Goal: Task Accomplishment & Management: Use online tool/utility

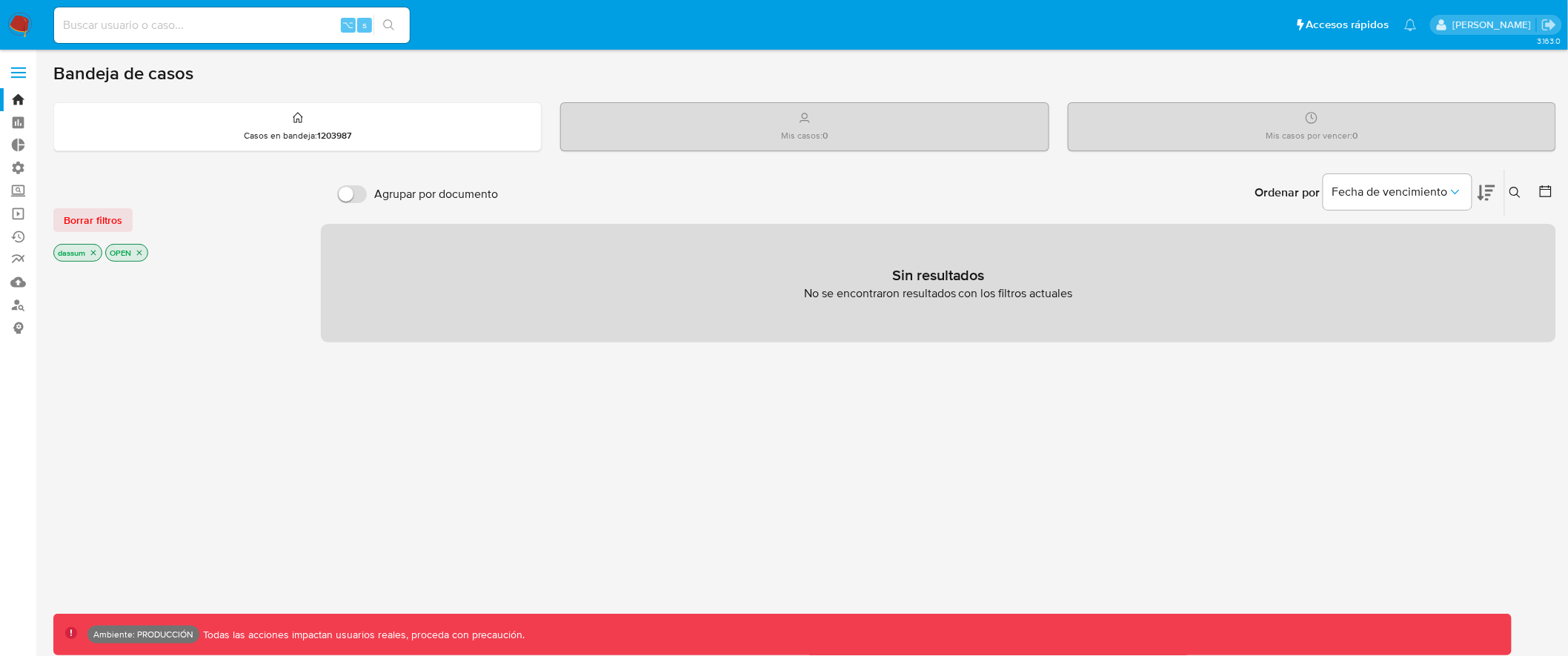
click at [17, 69] on label at bounding box center [18, 72] width 37 height 31
click at [0, 0] on input "checkbox" at bounding box center [0, 0] width 0 height 0
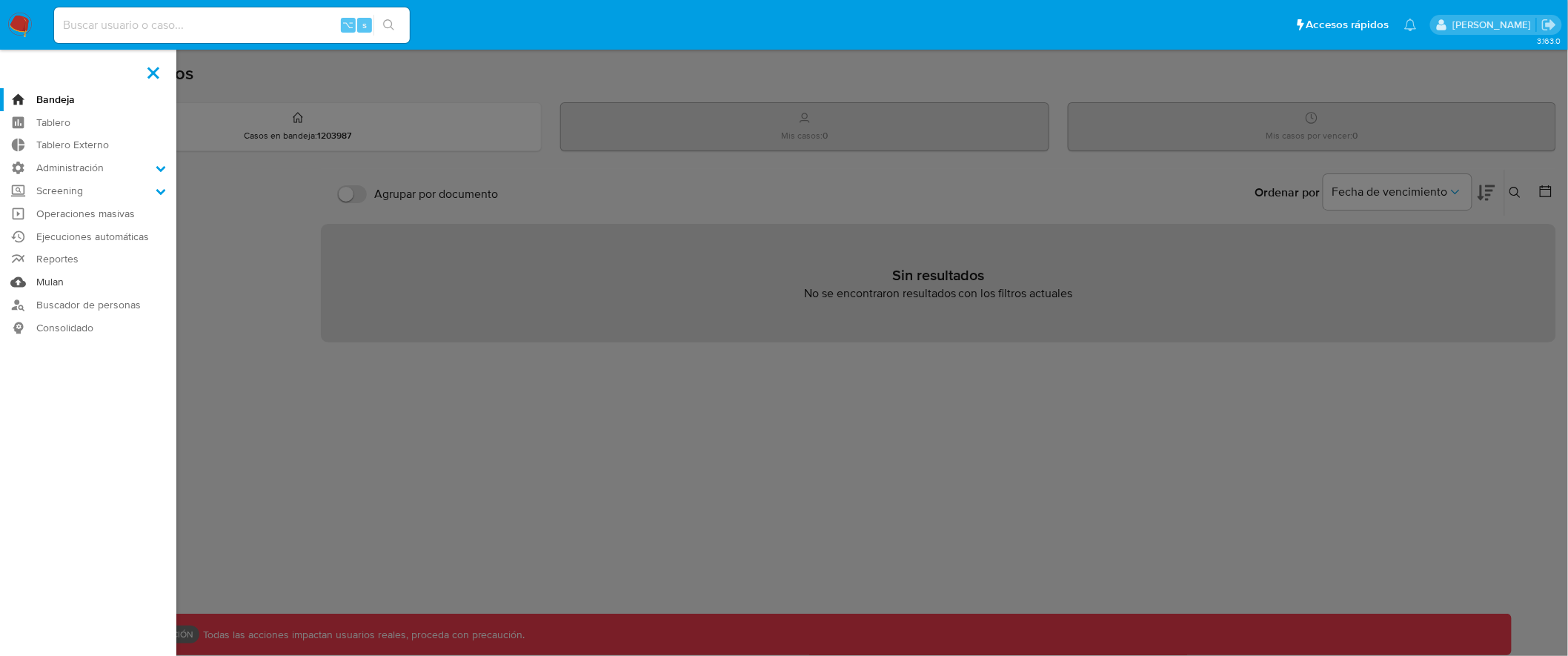
click at [45, 284] on link "Mulan" at bounding box center [88, 281] width 176 height 23
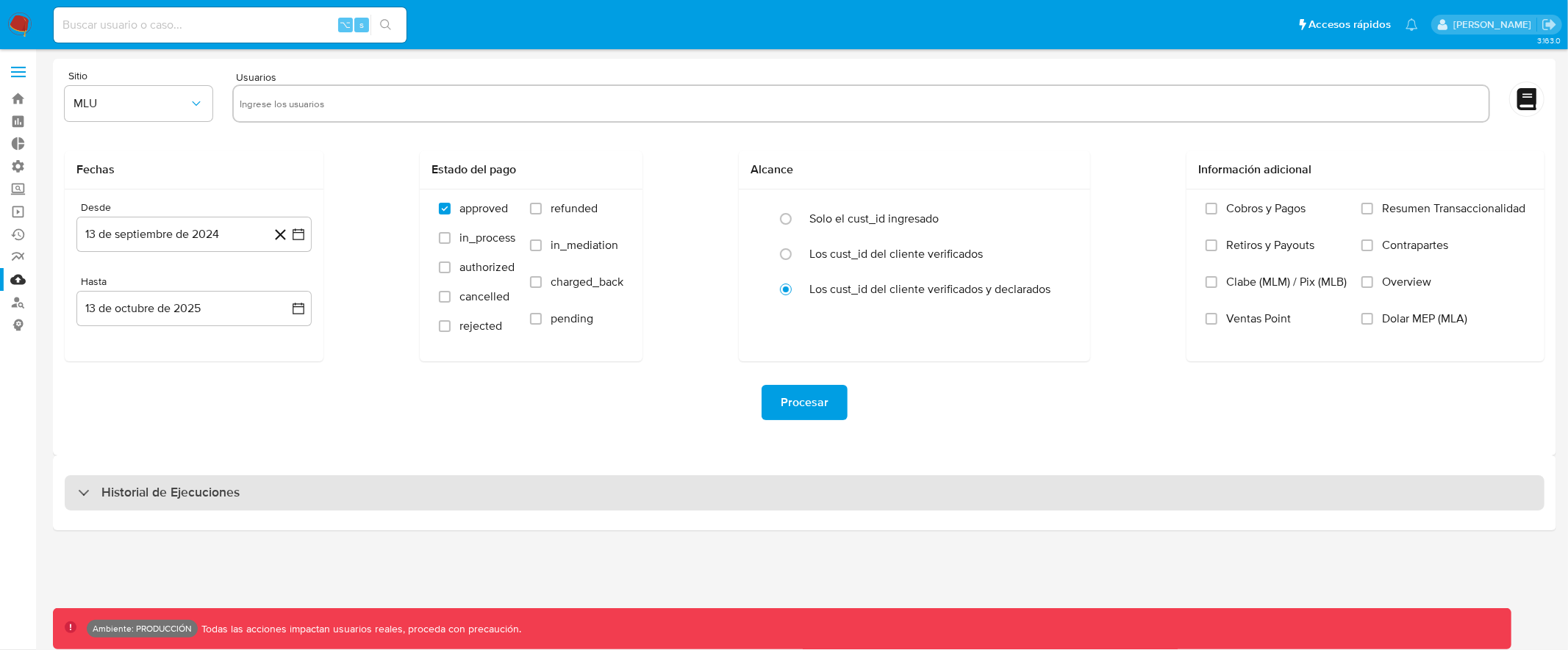
click at [473, 499] on div "Historial de Ejecuciones" at bounding box center [803, 492] width 1479 height 35
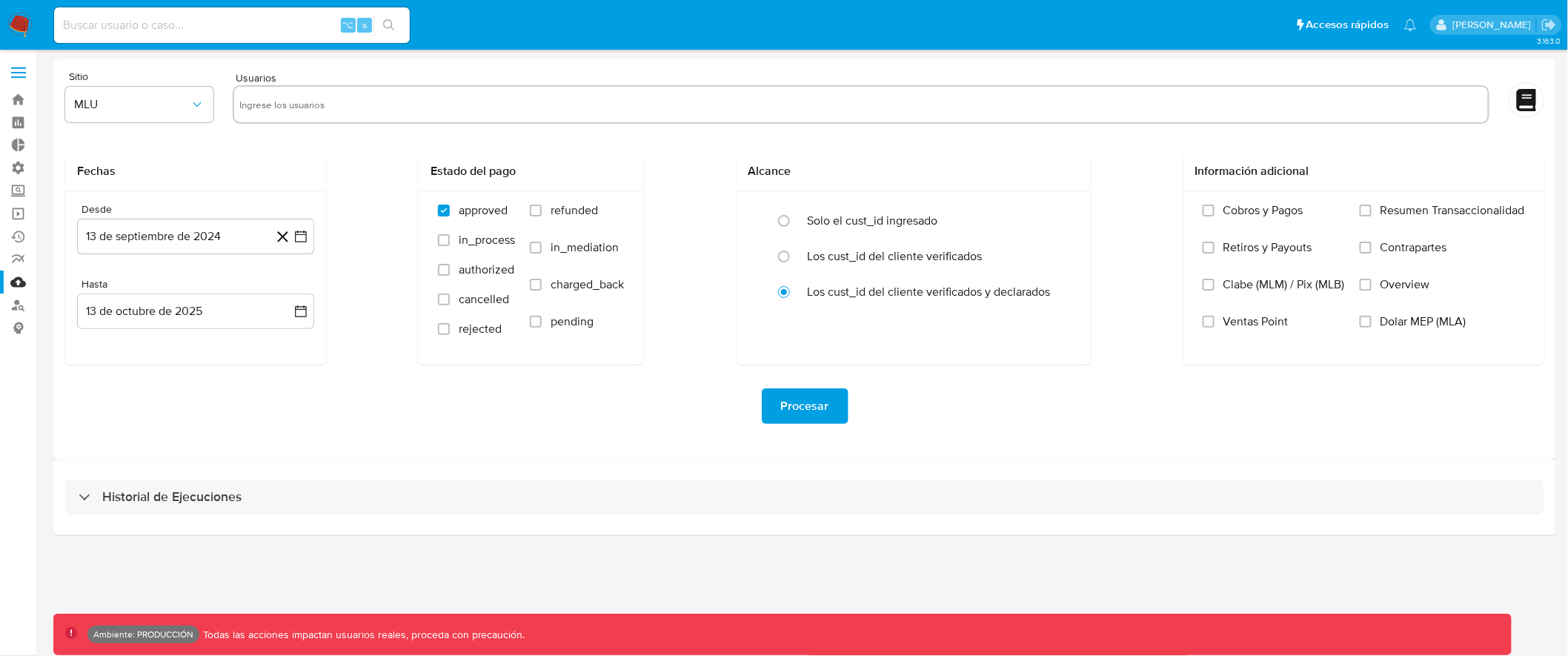
select select "10"
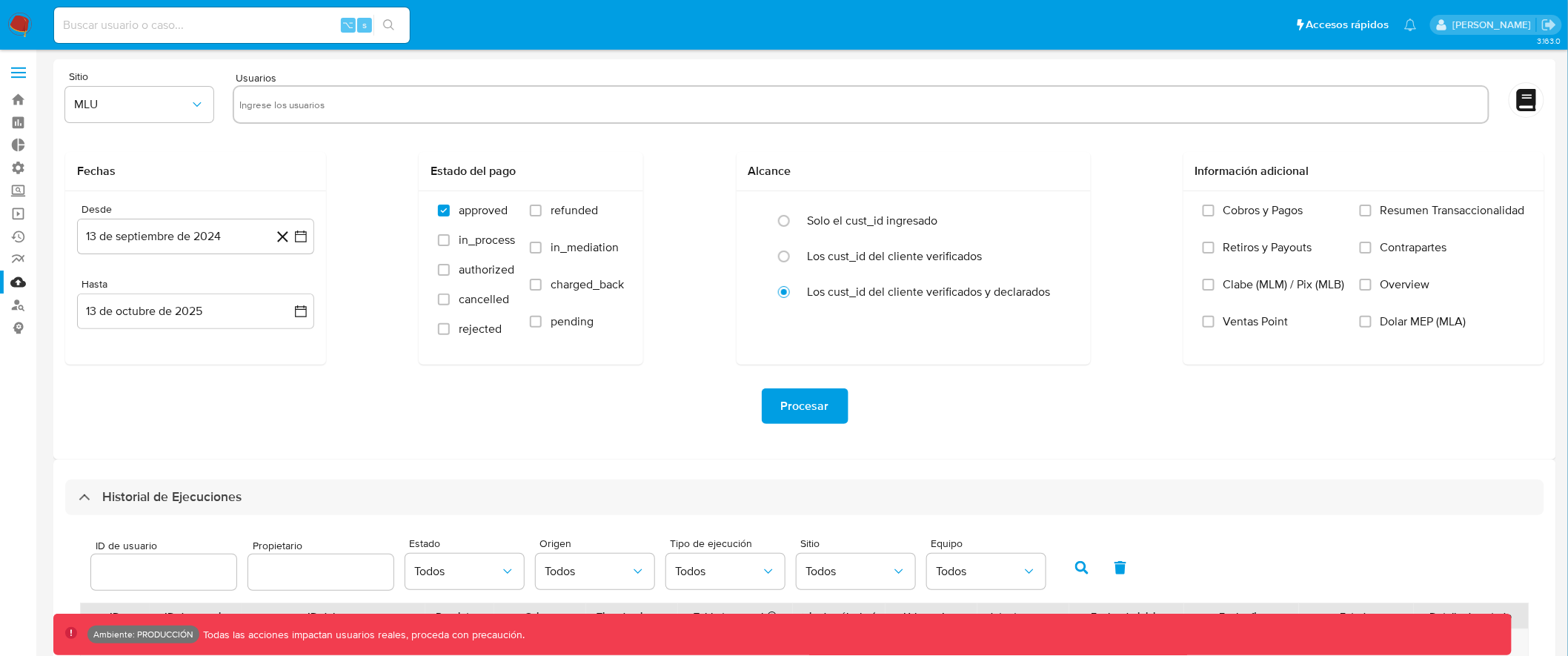
click at [19, 73] on label at bounding box center [18, 72] width 37 height 31
click at [0, 0] on input "checkbox" at bounding box center [0, 0] width 0 height 0
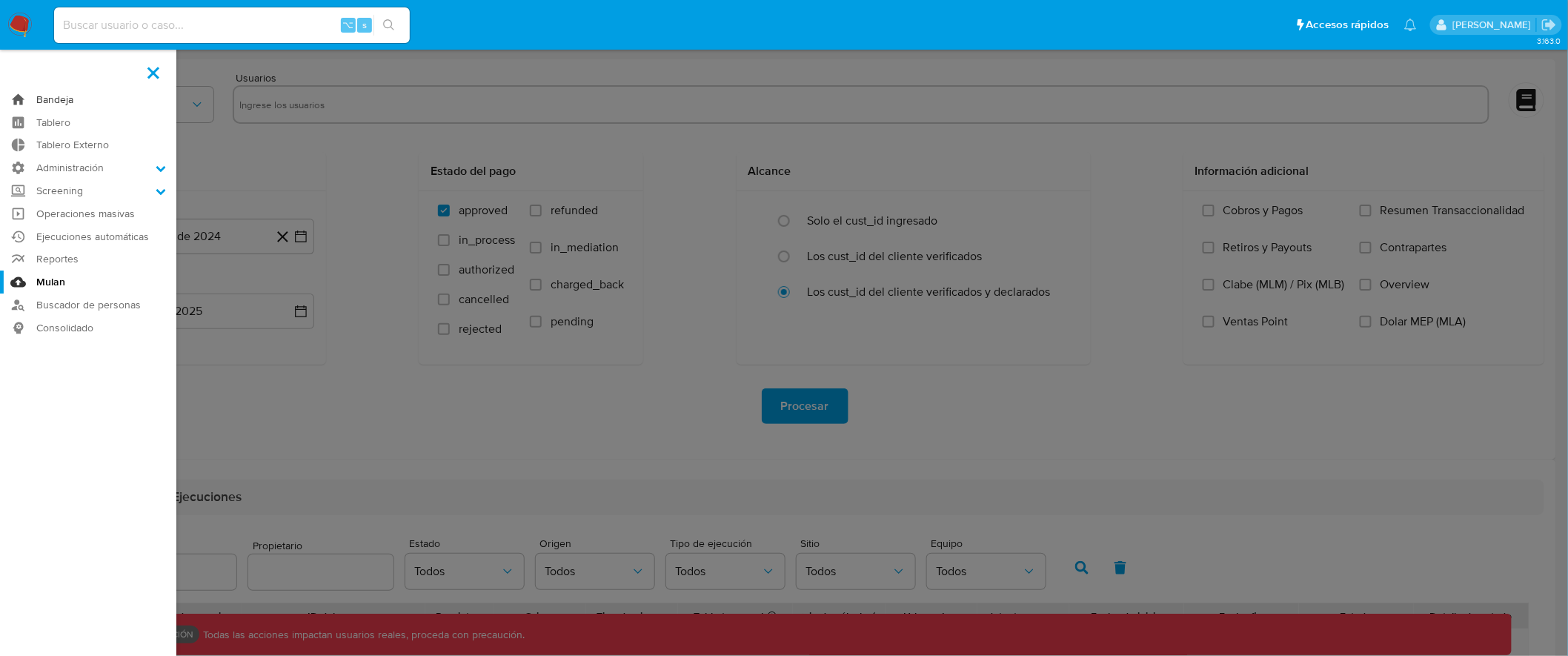
click at [67, 101] on link "Bandeja" at bounding box center [88, 100] width 176 height 23
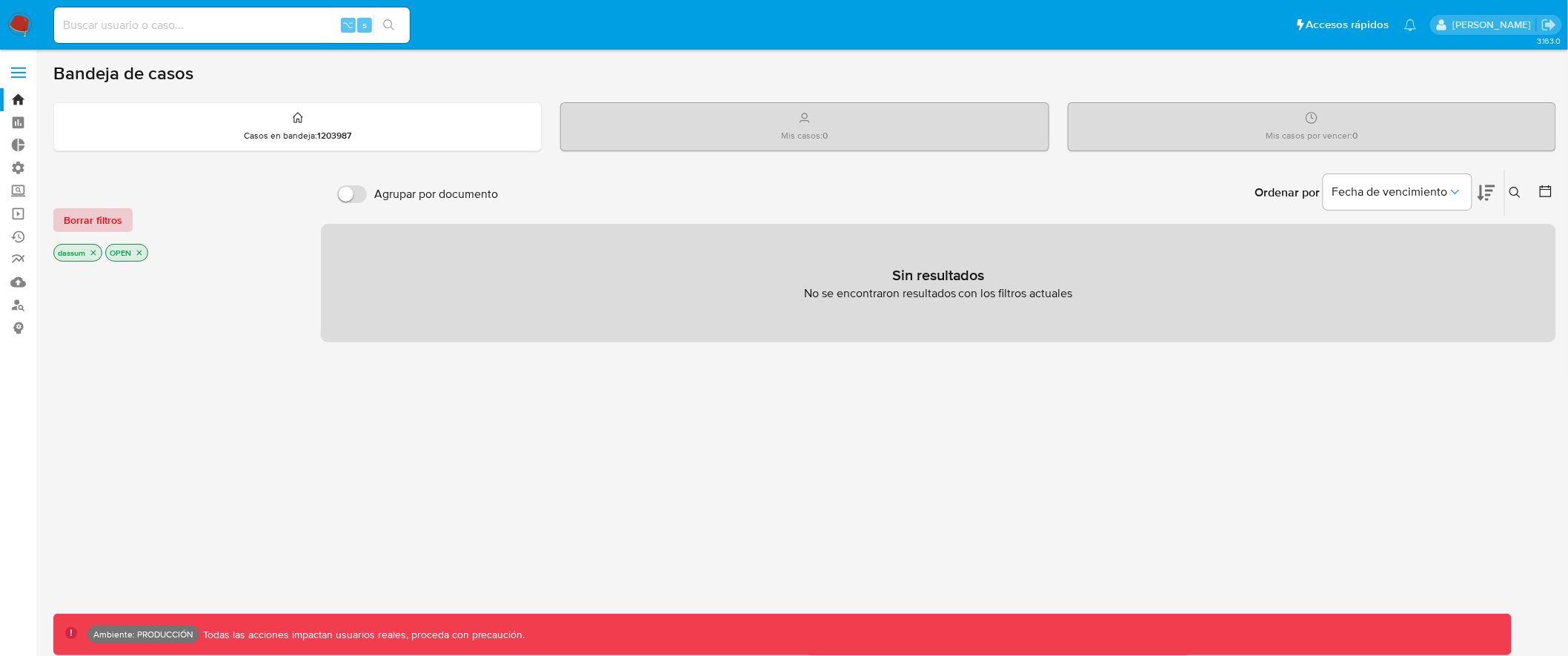
click at [101, 206] on div "Borrar filtros dassum OPEN" at bounding box center [172, 223] width 237 height 84
click at [101, 227] on span "Borrar filtros" at bounding box center [93, 220] width 58 height 21
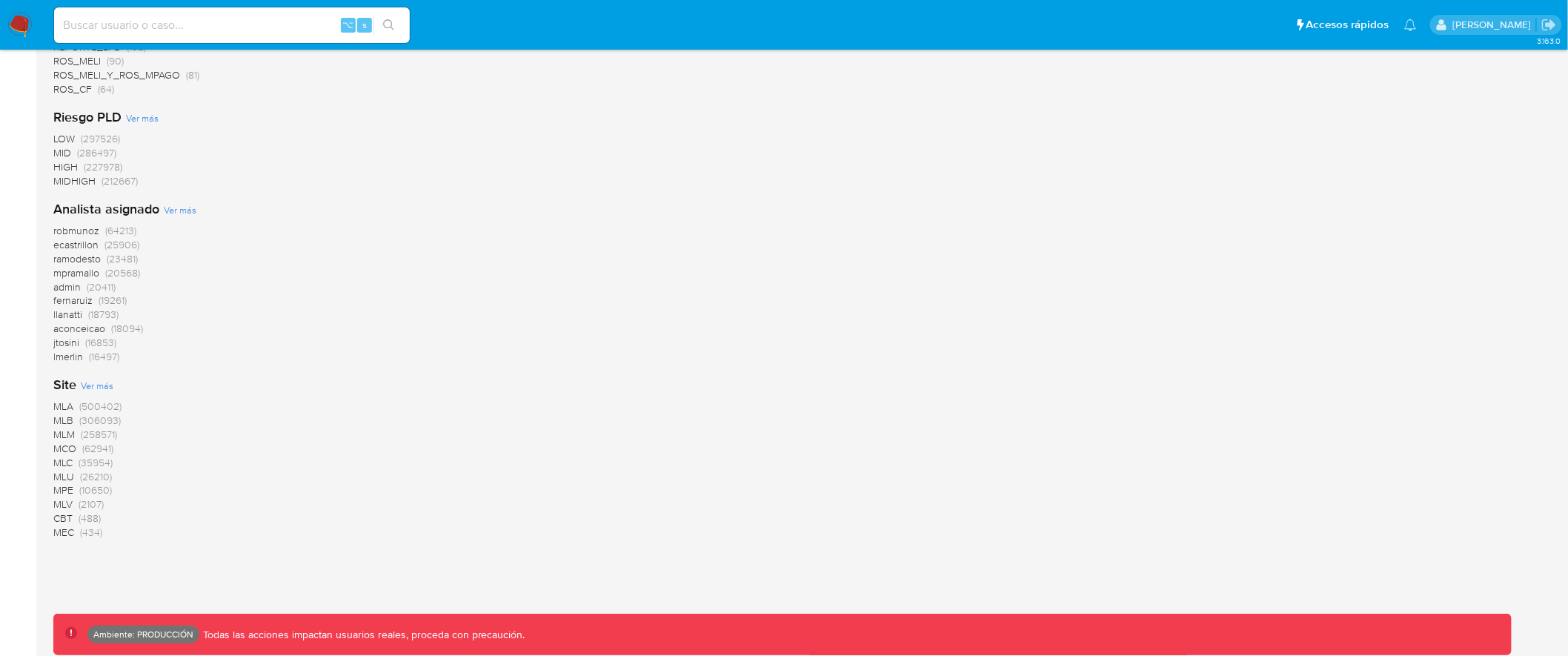
scroll to position [1297, 0]
click at [53, 391] on span "MLA" at bounding box center [63, 391] width 20 height 15
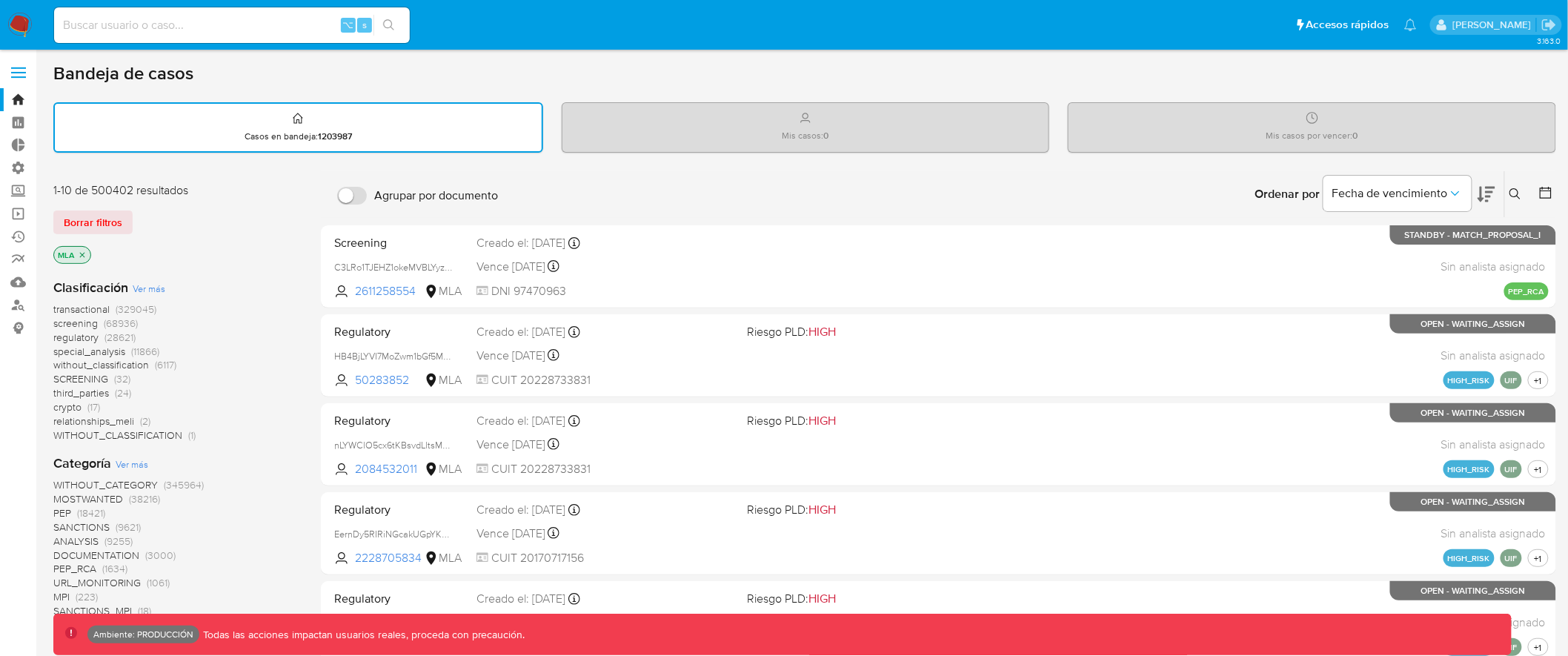
click at [82, 307] on span "transactional" at bounding box center [81, 309] width 57 height 15
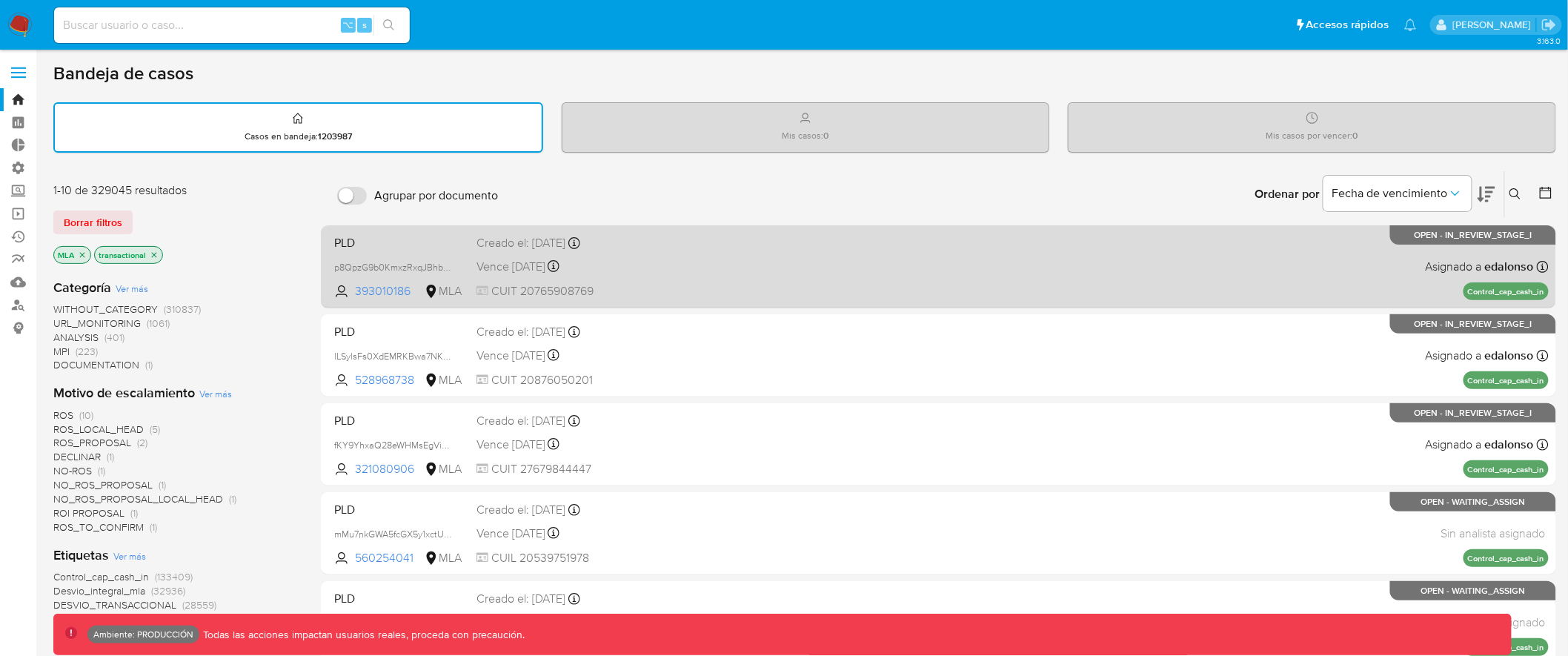
click at [667, 259] on div "Vence in 3 months Vence el 22/01/2026 23:26:22" at bounding box center [606, 267] width 259 height 20
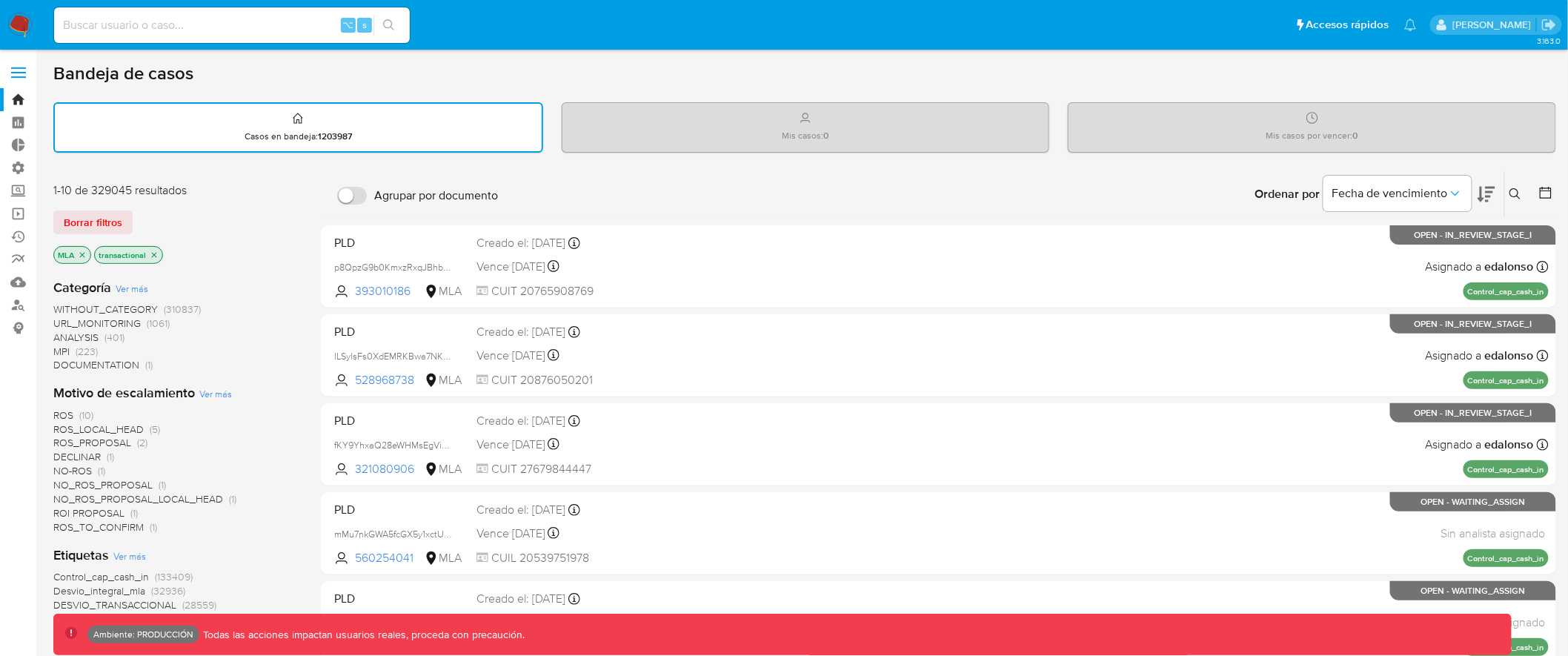
click at [82, 252] on icon "close-filter" at bounding box center [83, 255] width 5 height 5
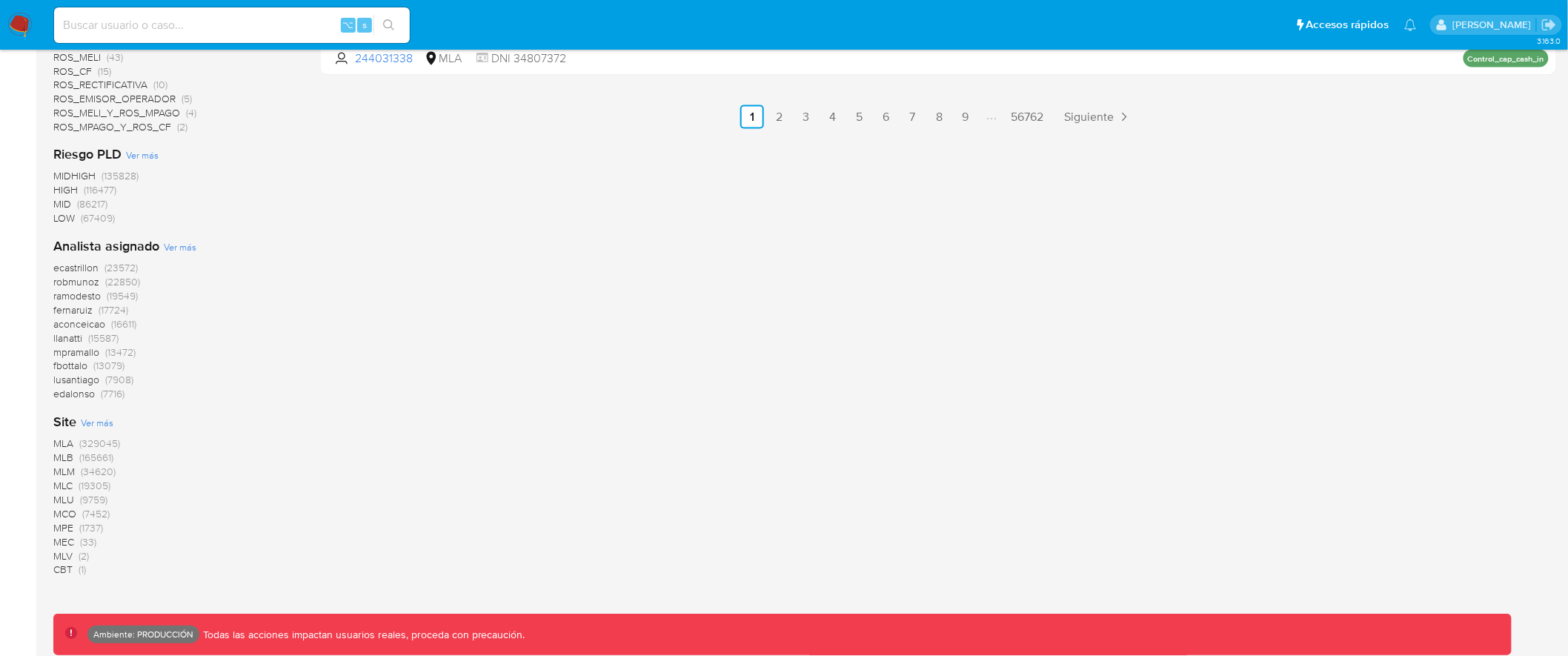
scroll to position [1077, 0]
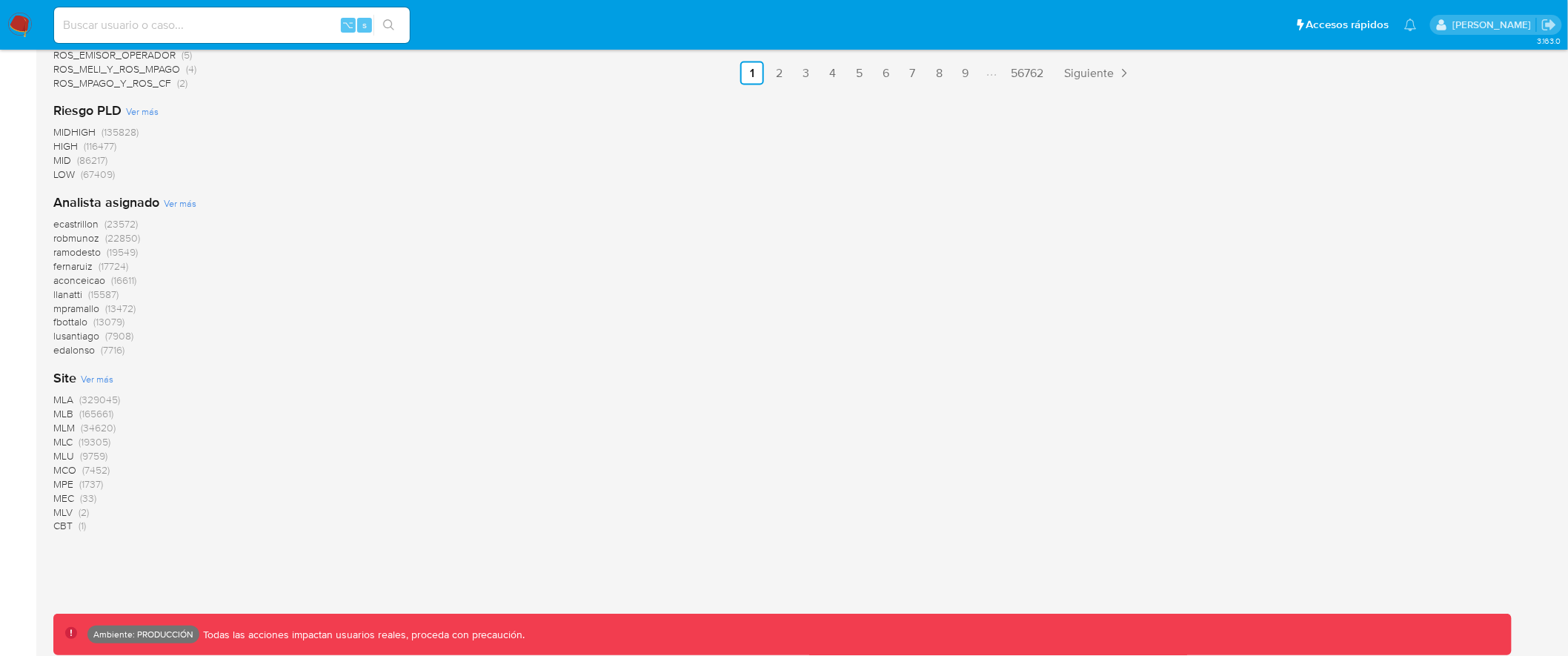
click at [68, 440] on span "MLC" at bounding box center [62, 442] width 19 height 15
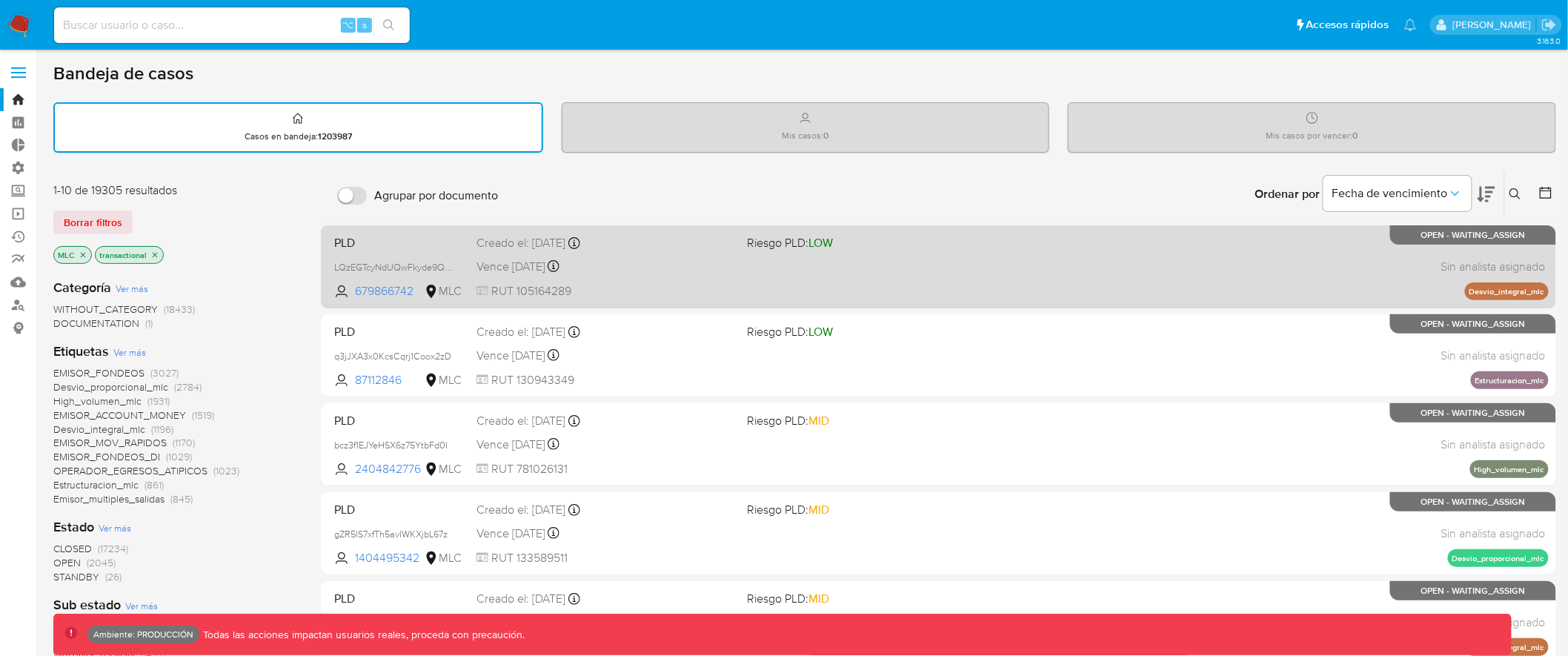
click at [666, 253] on div "PLD LQzEGTcyNdUQwFkyde9QIYMh 679866742 MLC Riesgo PLD: LOW Creado el: 12/10/202…" at bounding box center [938, 267] width 1220 height 75
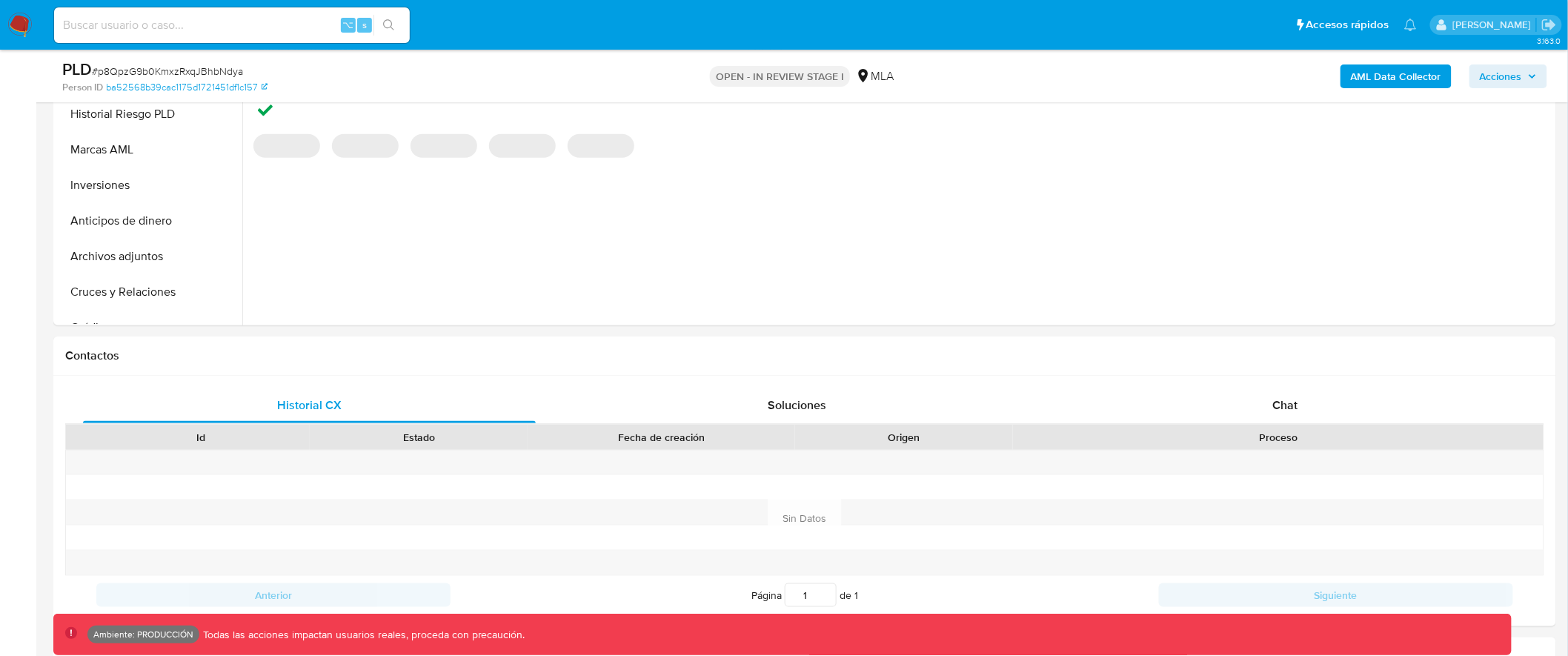
scroll to position [685, 0]
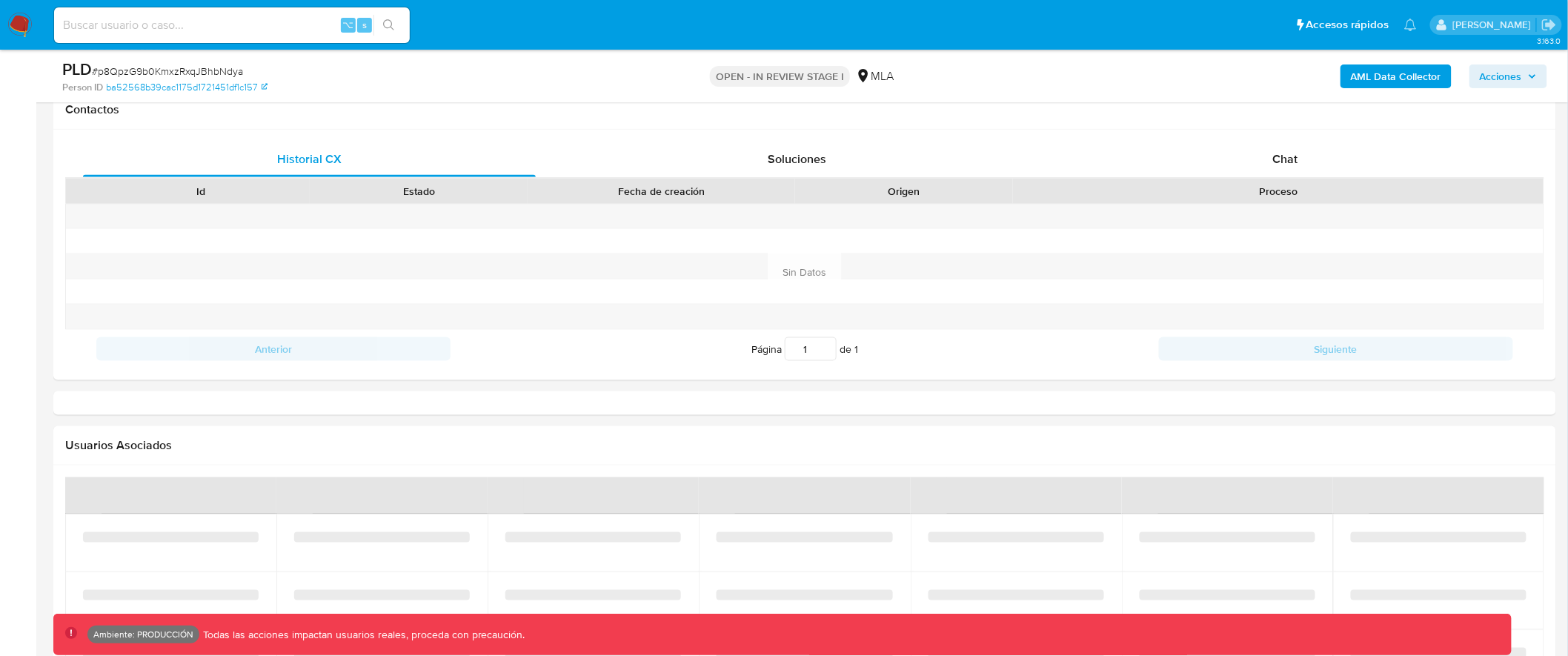
select select "10"
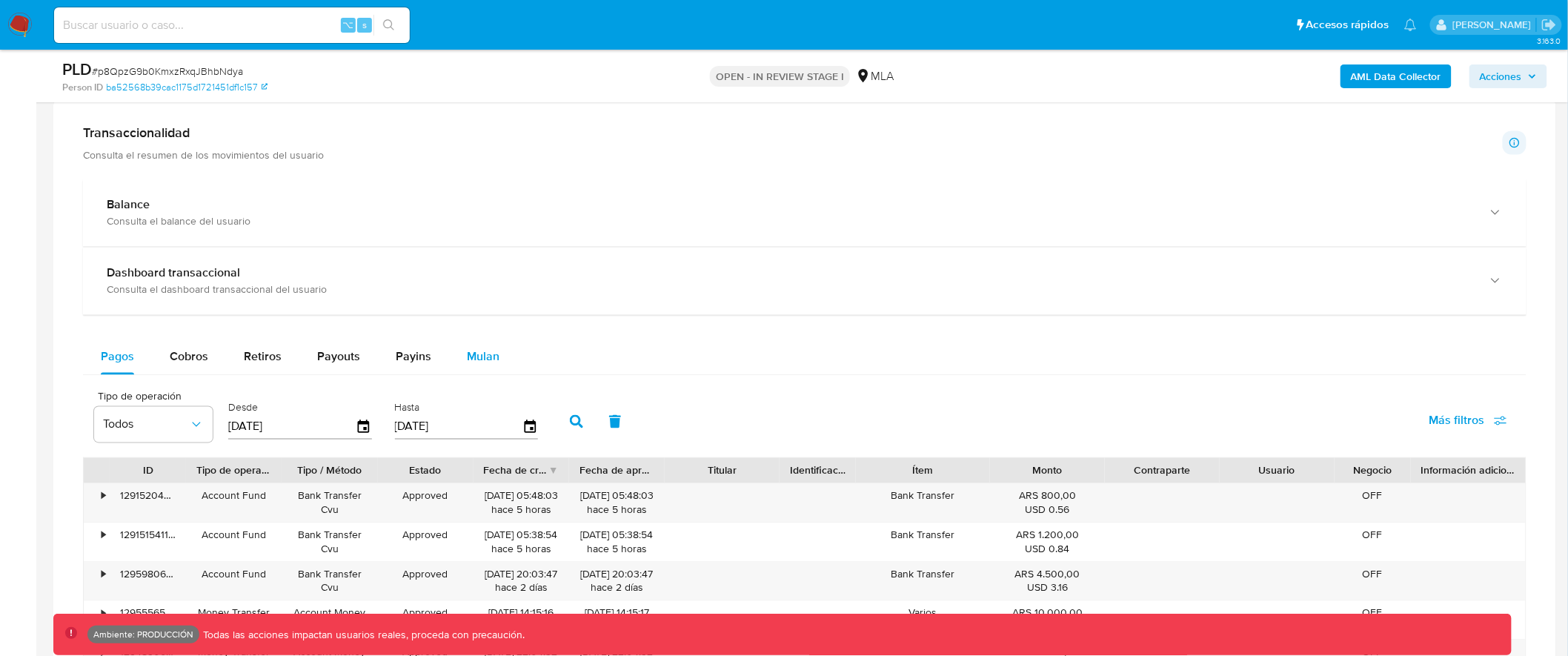
click at [480, 353] on span "Mulan" at bounding box center [483, 356] width 33 height 17
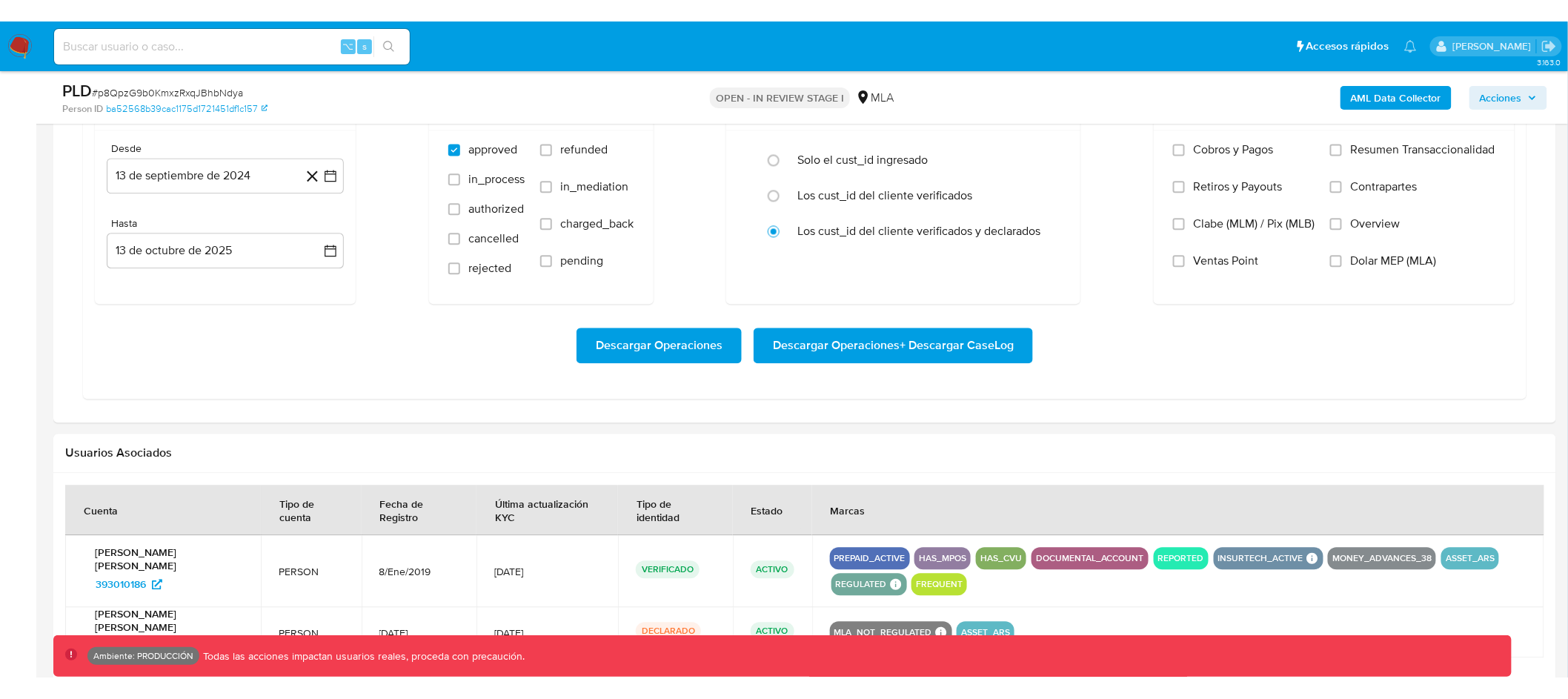
scroll to position [1346, 0]
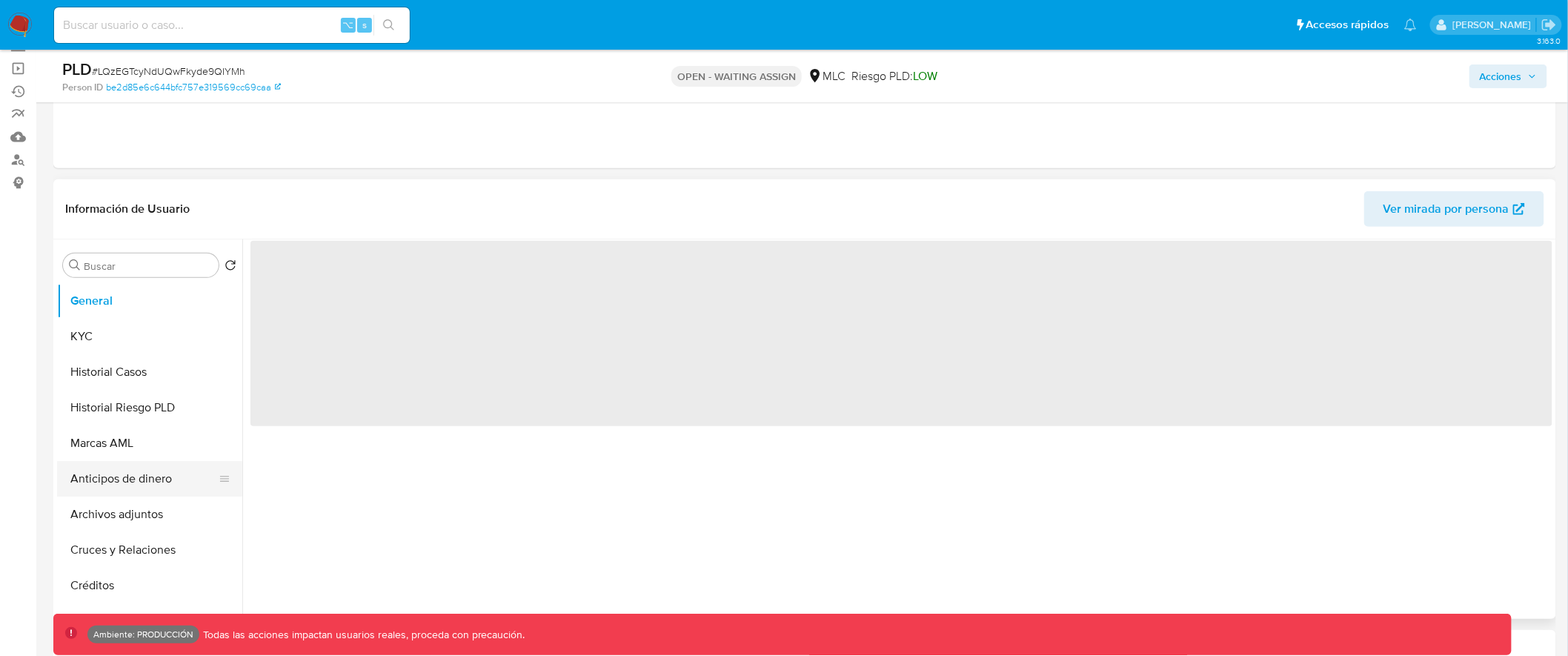
select select "10"
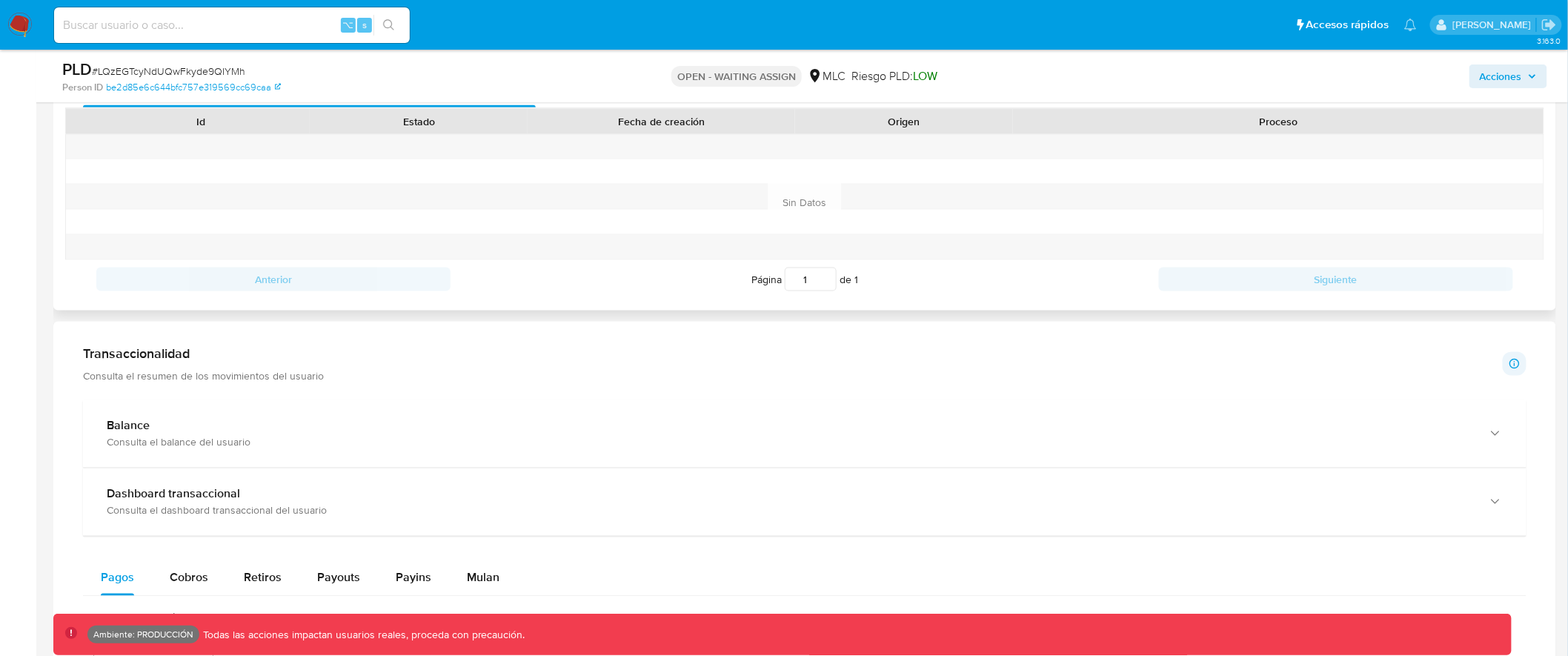
scroll to position [1122, 0]
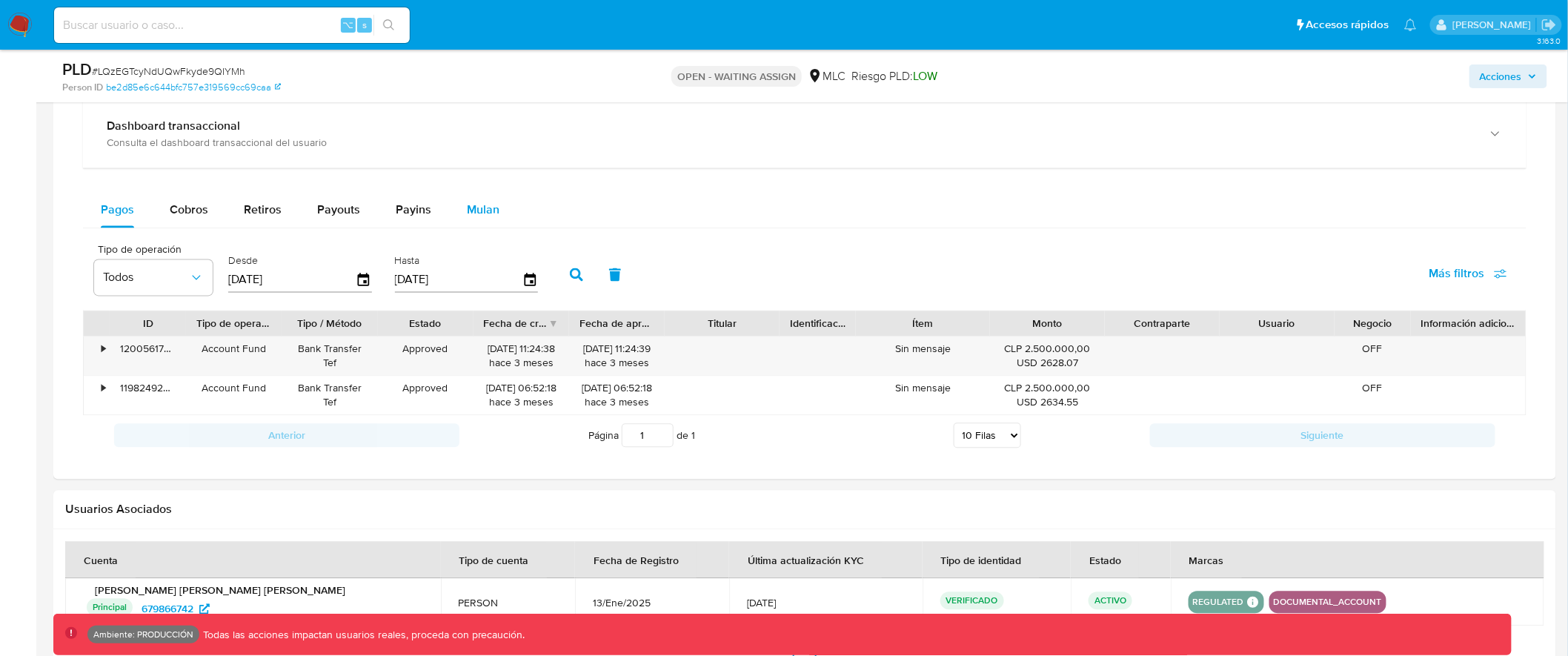
click at [479, 218] on span "Mulan" at bounding box center [483, 210] width 33 height 17
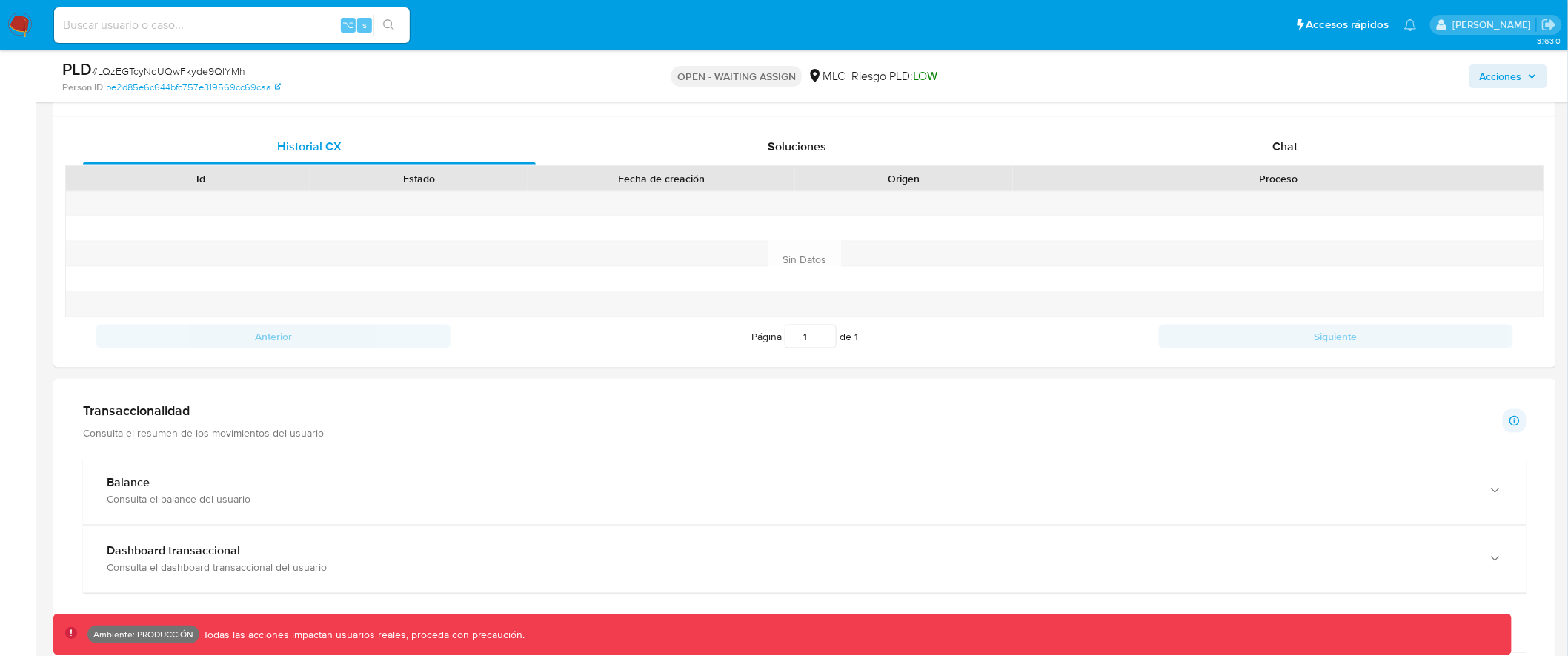
scroll to position [0, 0]
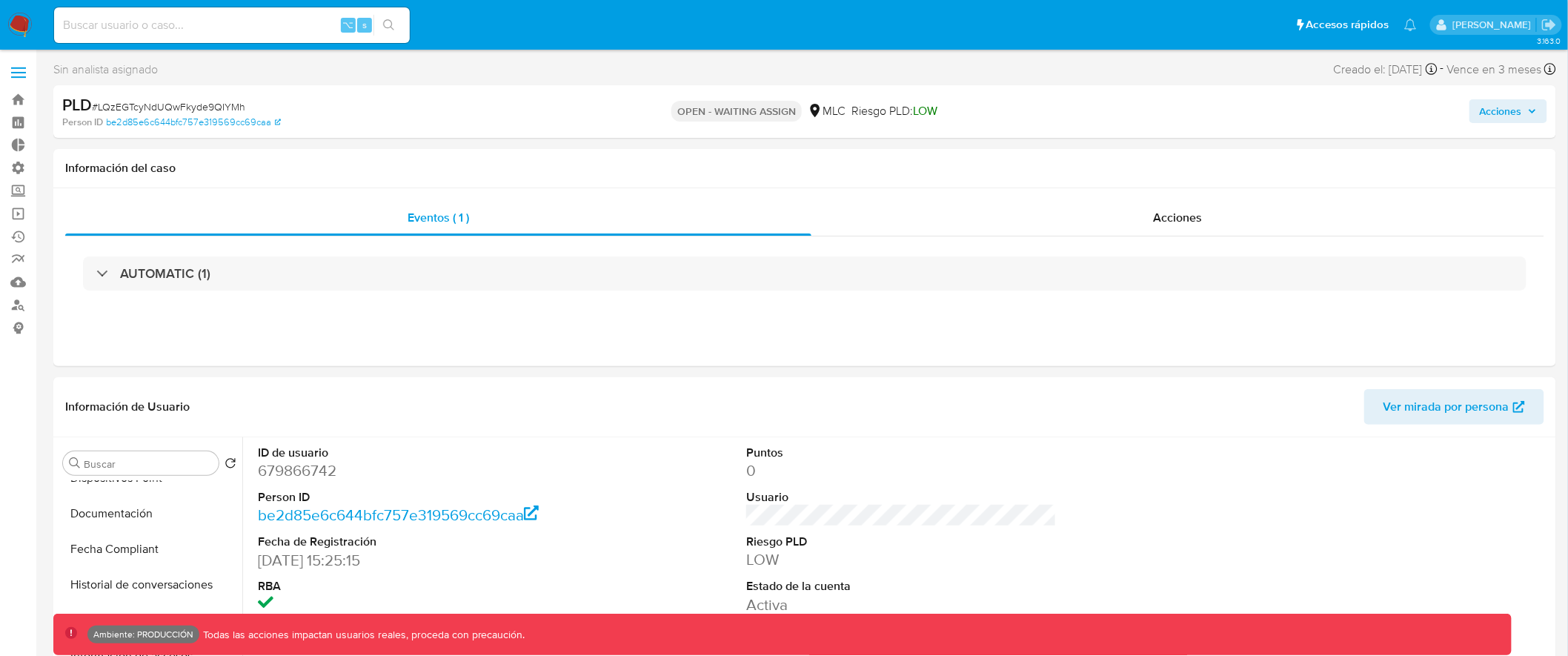
click at [26, 77] on span at bounding box center [18, 78] width 15 height 2
click at [0, 0] on input "checkbox" at bounding box center [0, 0] width 0 height 0
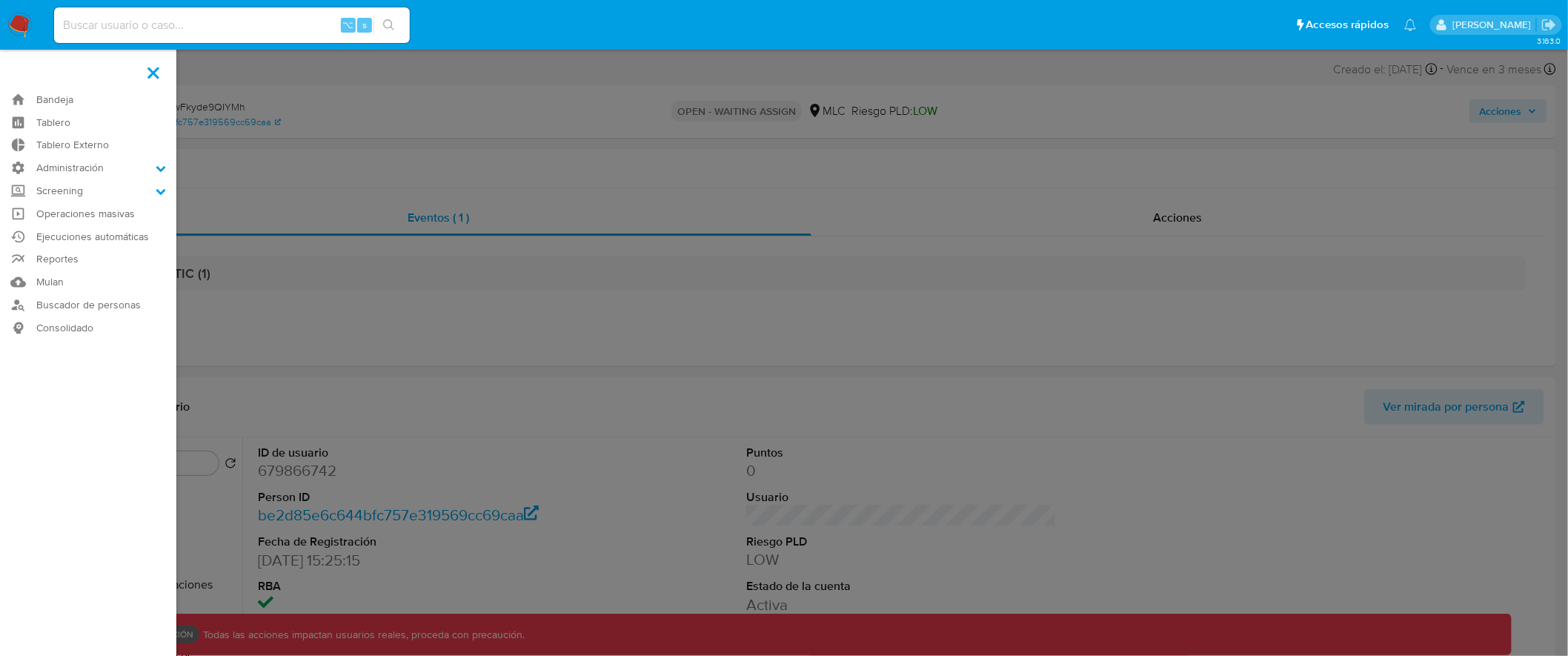
click at [155, 71] on span at bounding box center [153, 72] width 12 height 12
click at [0, 0] on input "checkbox" at bounding box center [0, 0] width 0 height 0
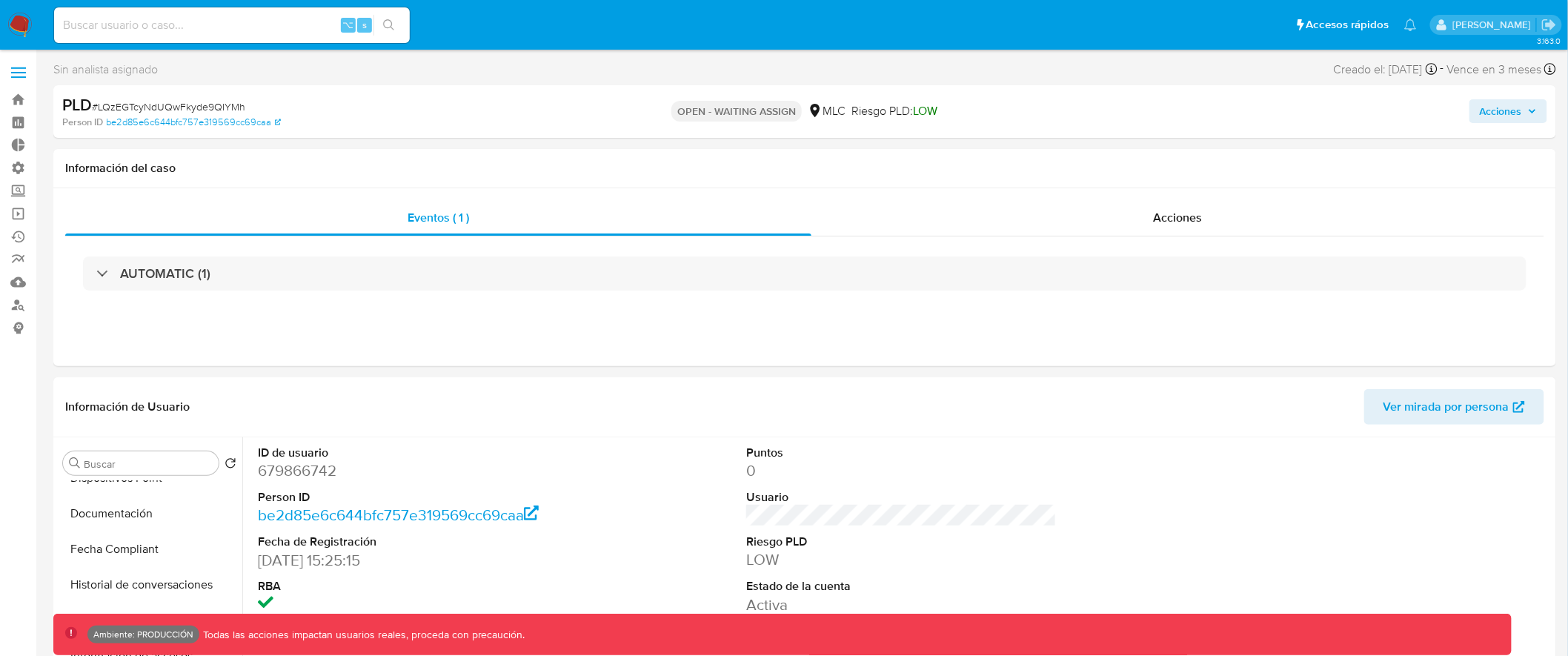
click at [13, 69] on label at bounding box center [18, 72] width 37 height 31
click at [0, 0] on input "checkbox" at bounding box center [0, 0] width 0 height 0
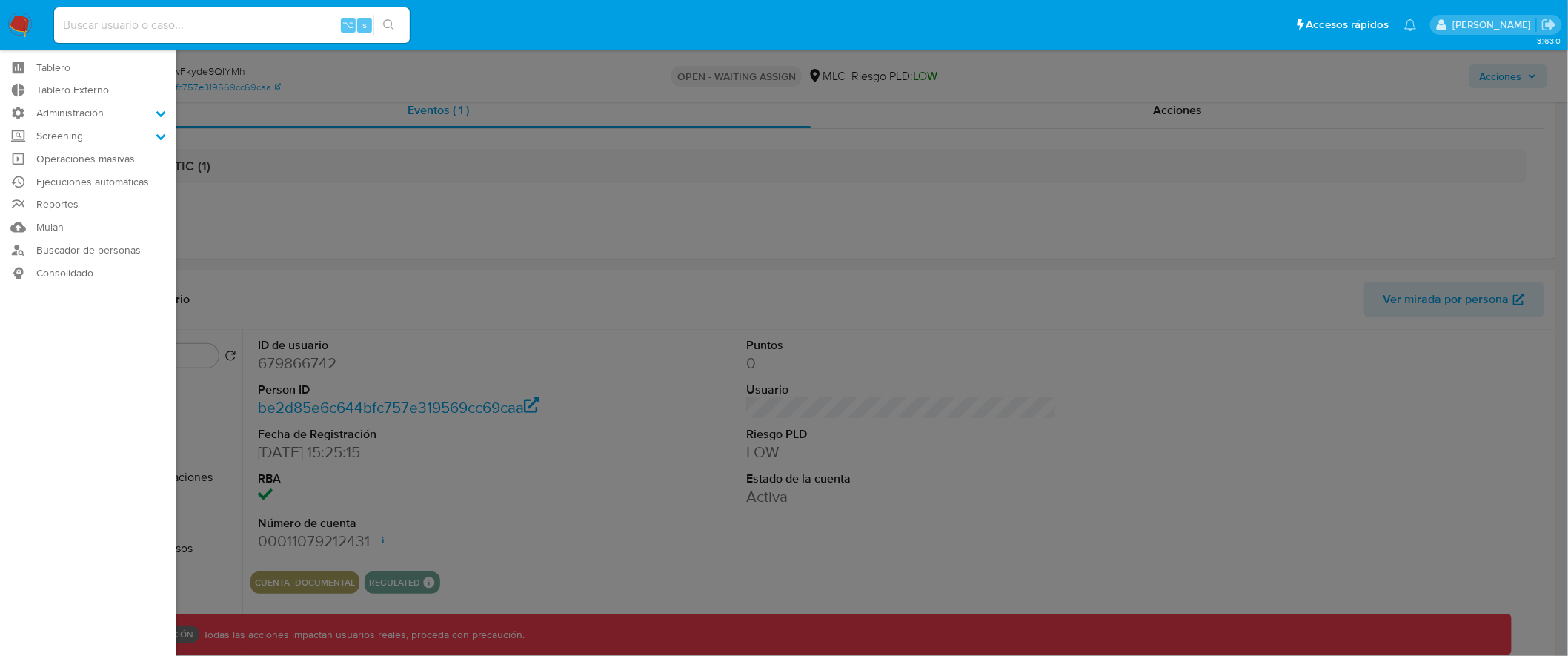
scroll to position [91, 0]
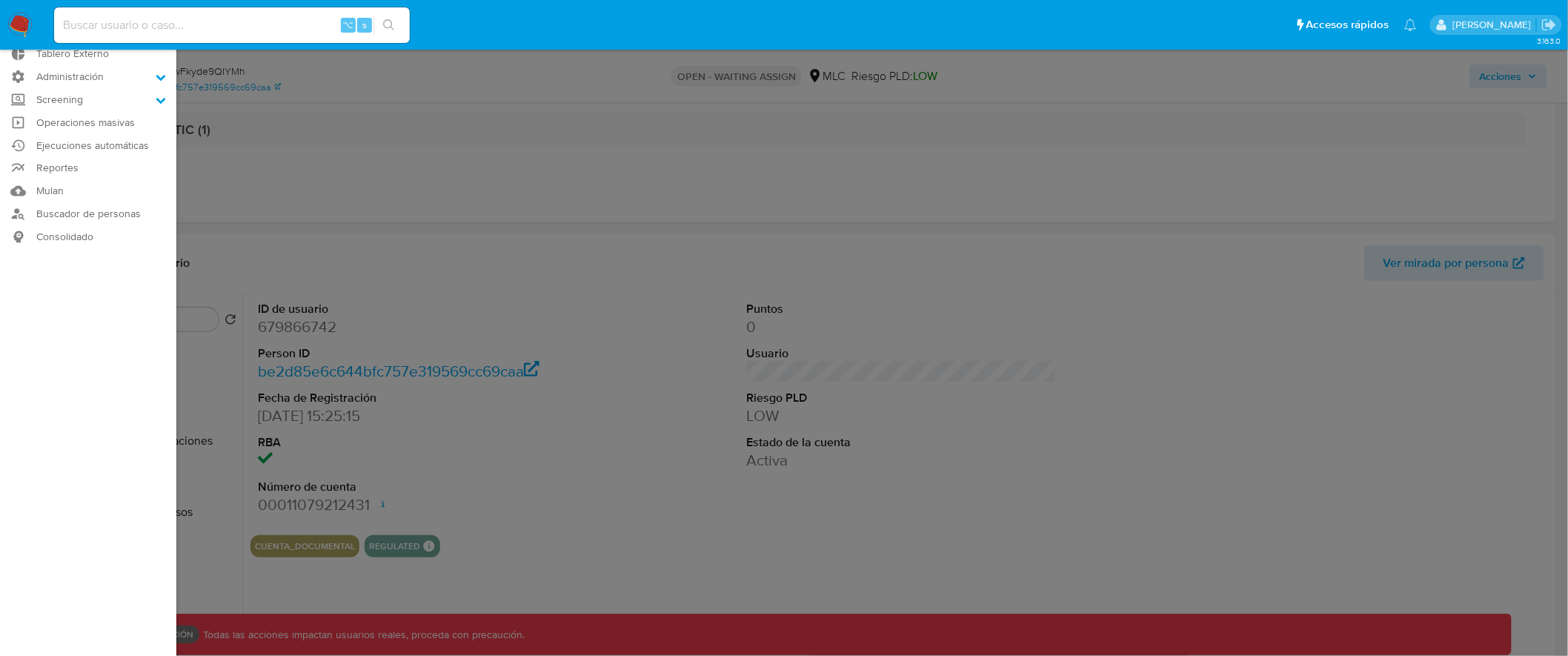
click at [321, 241] on label at bounding box center [784, 328] width 1568 height 656
click at [0, 0] on input "checkbox" at bounding box center [0, 0] width 0 height 0
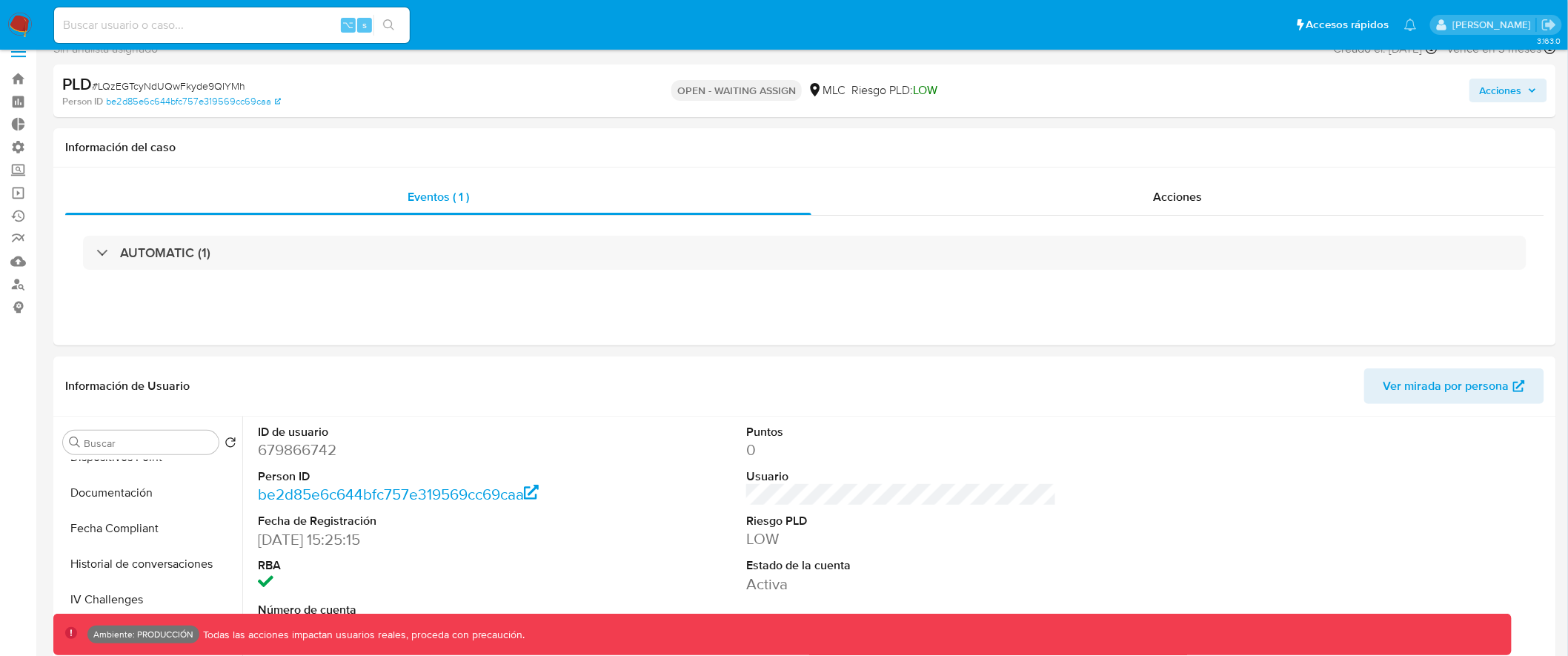
scroll to position [0, 0]
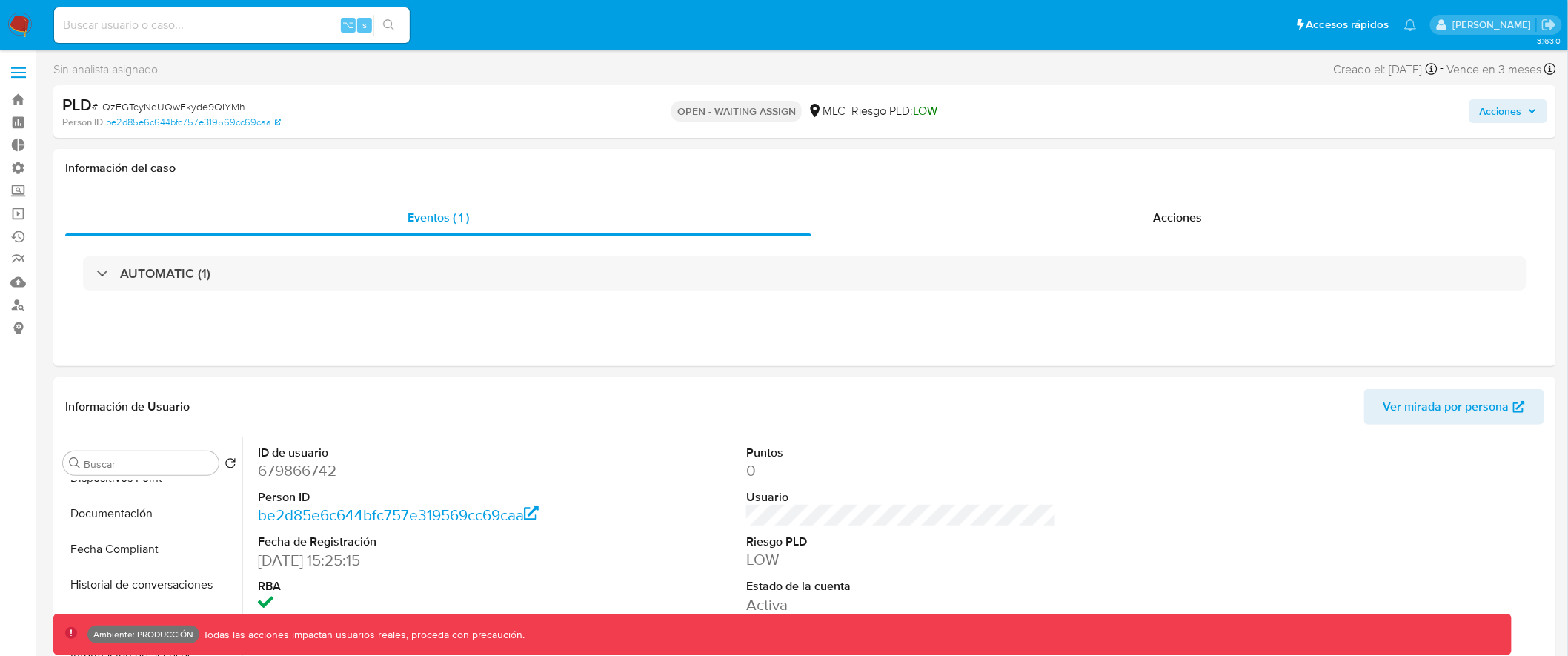
click at [17, 72] on span at bounding box center [18, 73] width 15 height 2
click at [0, 0] on input "checkbox" at bounding box center [0, 0] width 0 height 0
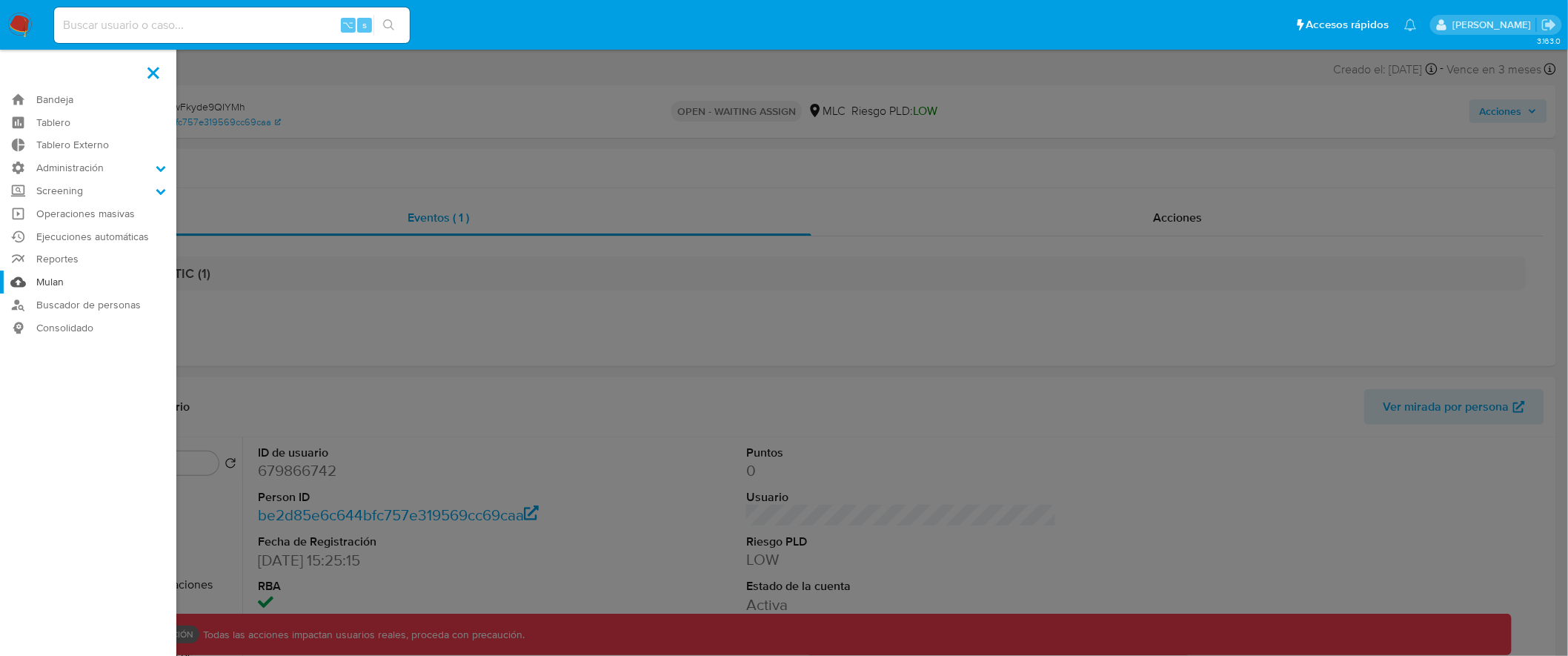
click at [51, 284] on link "Mulan" at bounding box center [88, 281] width 176 height 23
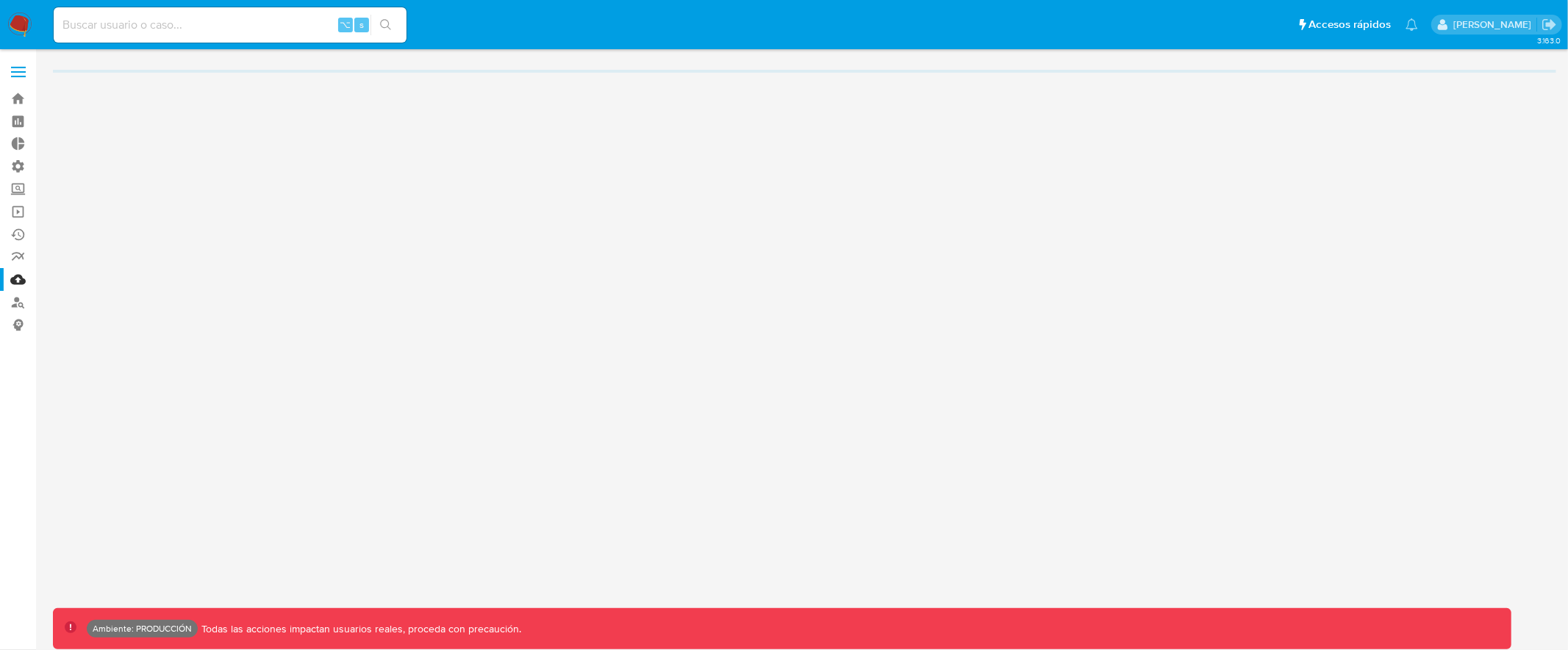
click at [24, 66] on span at bounding box center [18, 67] width 14 height 2
click at [0, 0] on input "checkbox" at bounding box center [0, 0] width 0 height 0
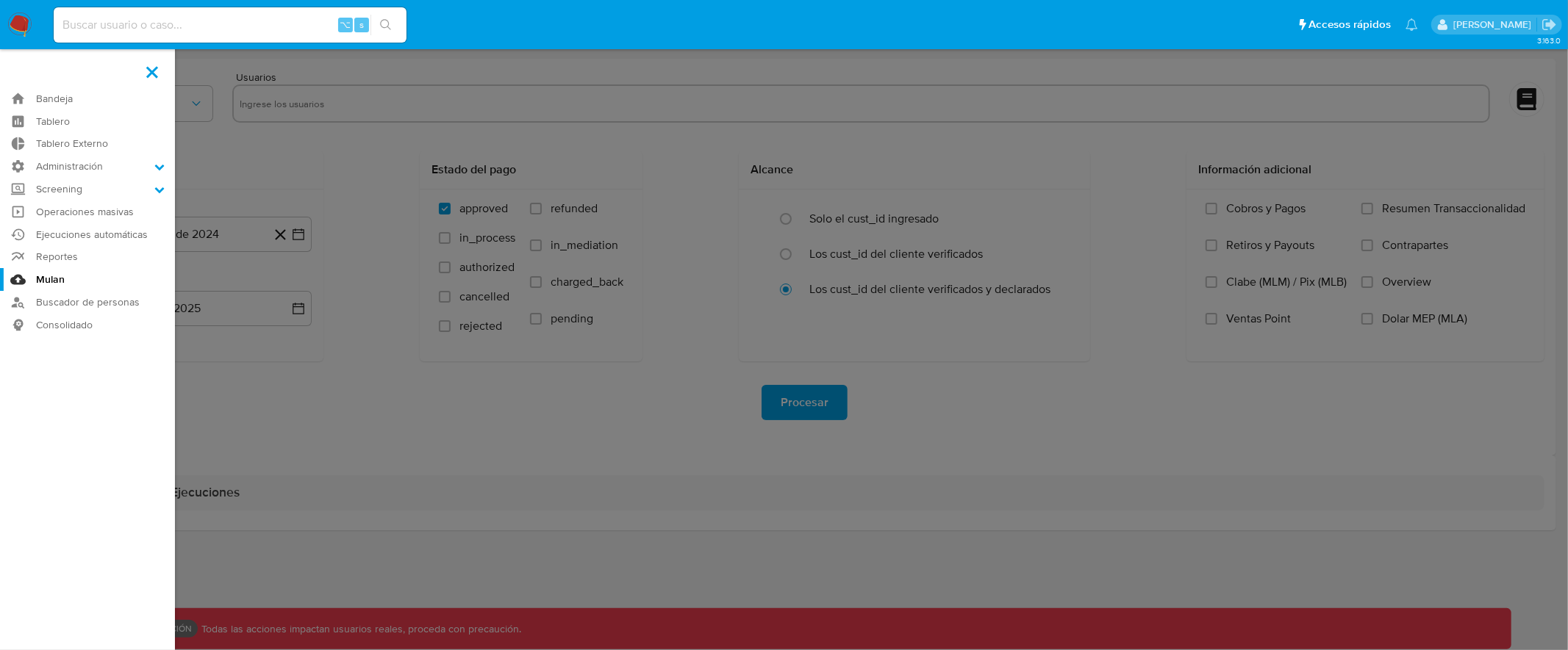
click at [151, 65] on label at bounding box center [152, 72] width 37 height 31
click at [0, 0] on input "checkbox" at bounding box center [0, 0] width 0 height 0
